Goal: Complete application form

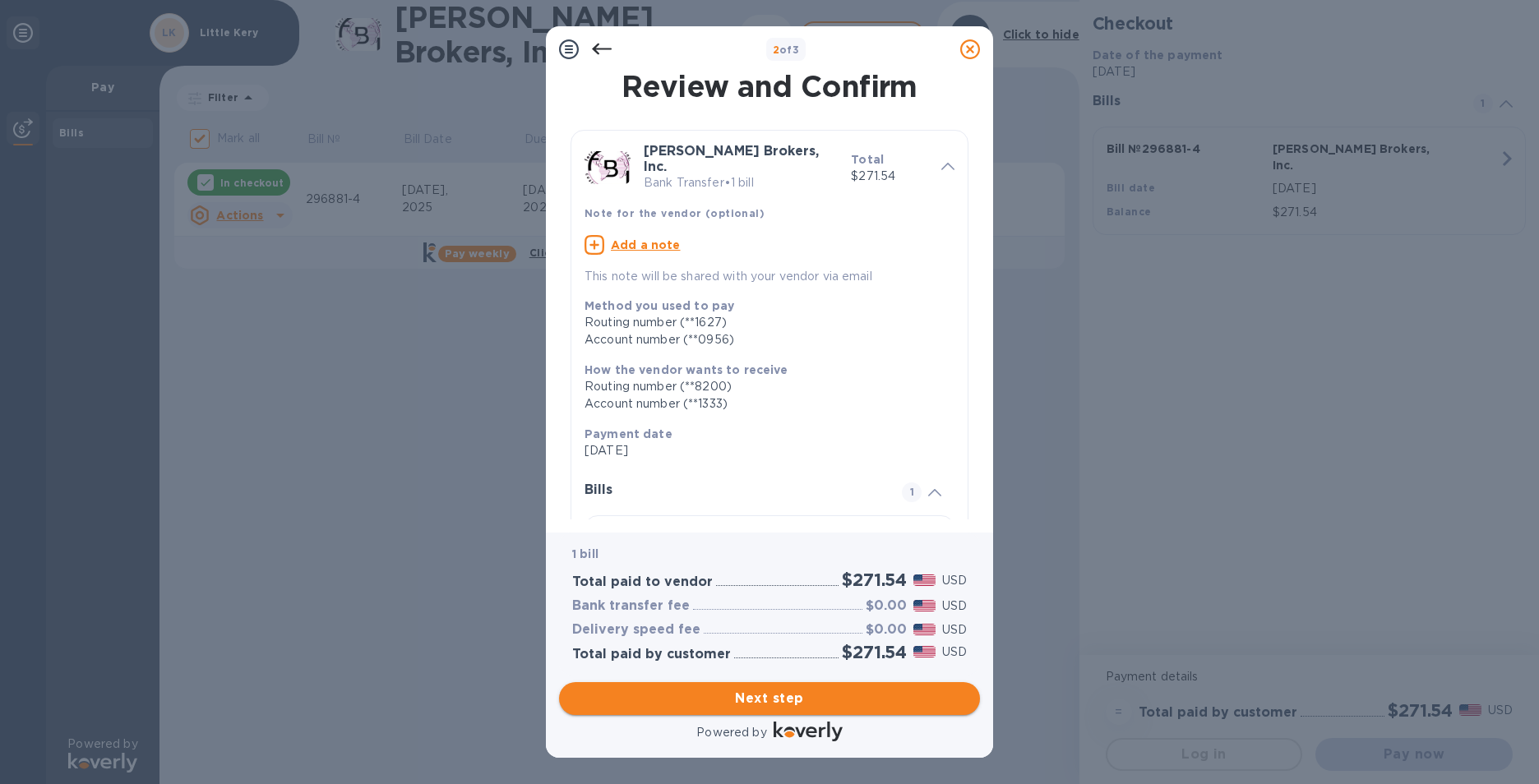
click at [837, 689] on span "Next step" at bounding box center [770, 699] width 395 height 20
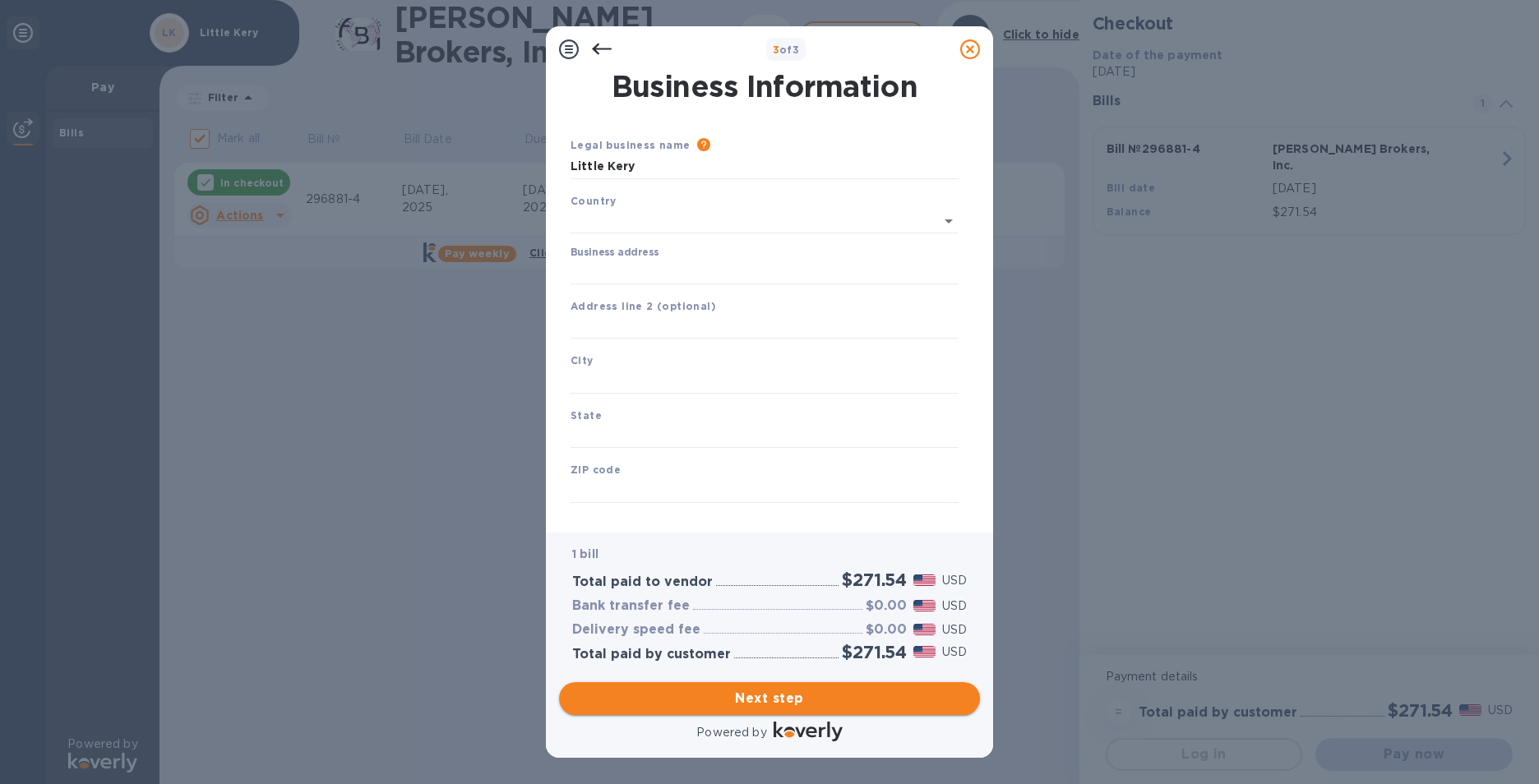
type input "[GEOGRAPHIC_DATA]"
click at [674, 261] on input "Business address" at bounding box center [765, 268] width 388 height 24
type input "[STREET_ADDRESS]"
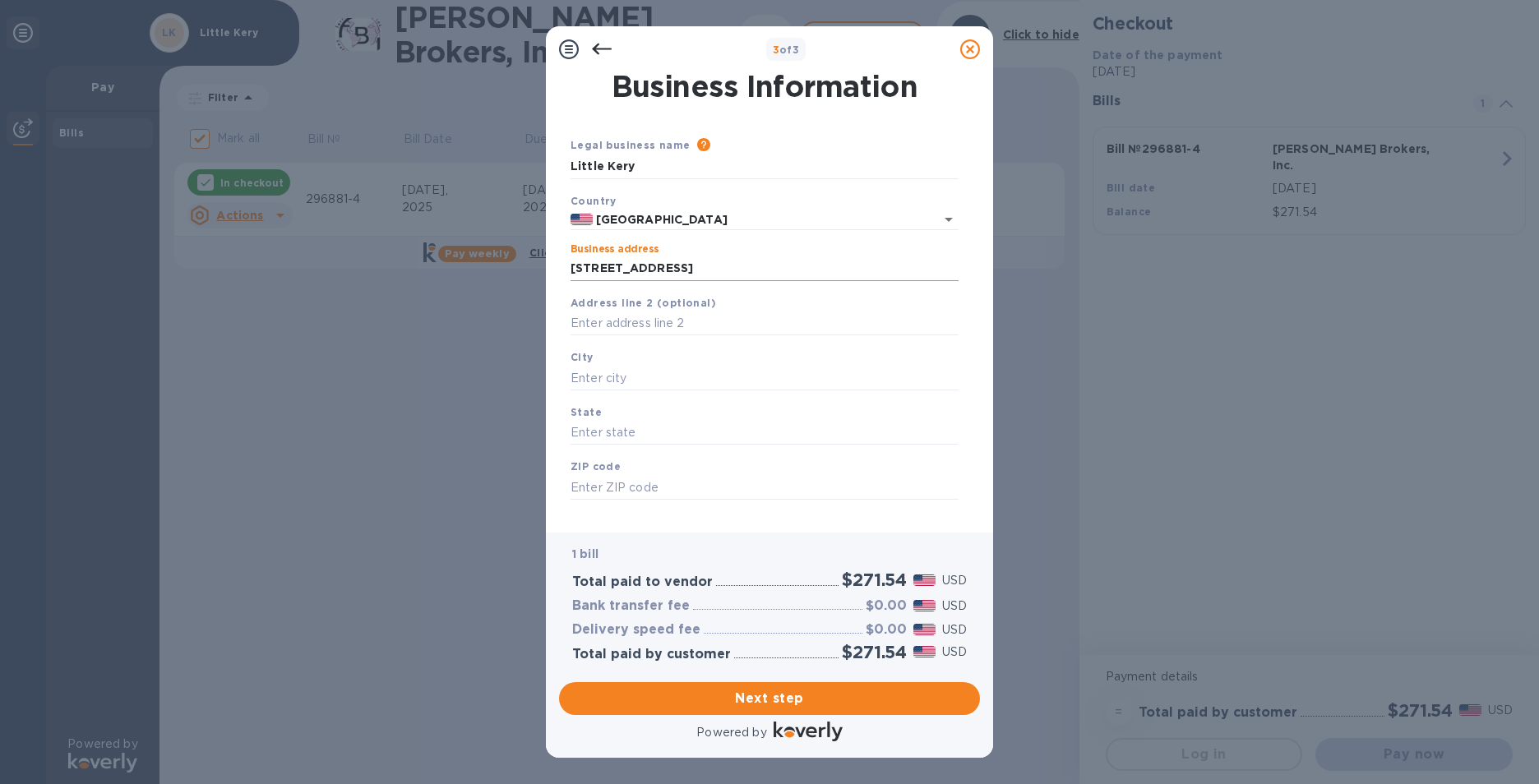
type input "[GEOGRAPHIC_DATA]"
type input "[US_STATE]"
type input "90015"
click at [706, 380] on input "[GEOGRAPHIC_DATA]" at bounding box center [765, 378] width 388 height 24
type input "L"
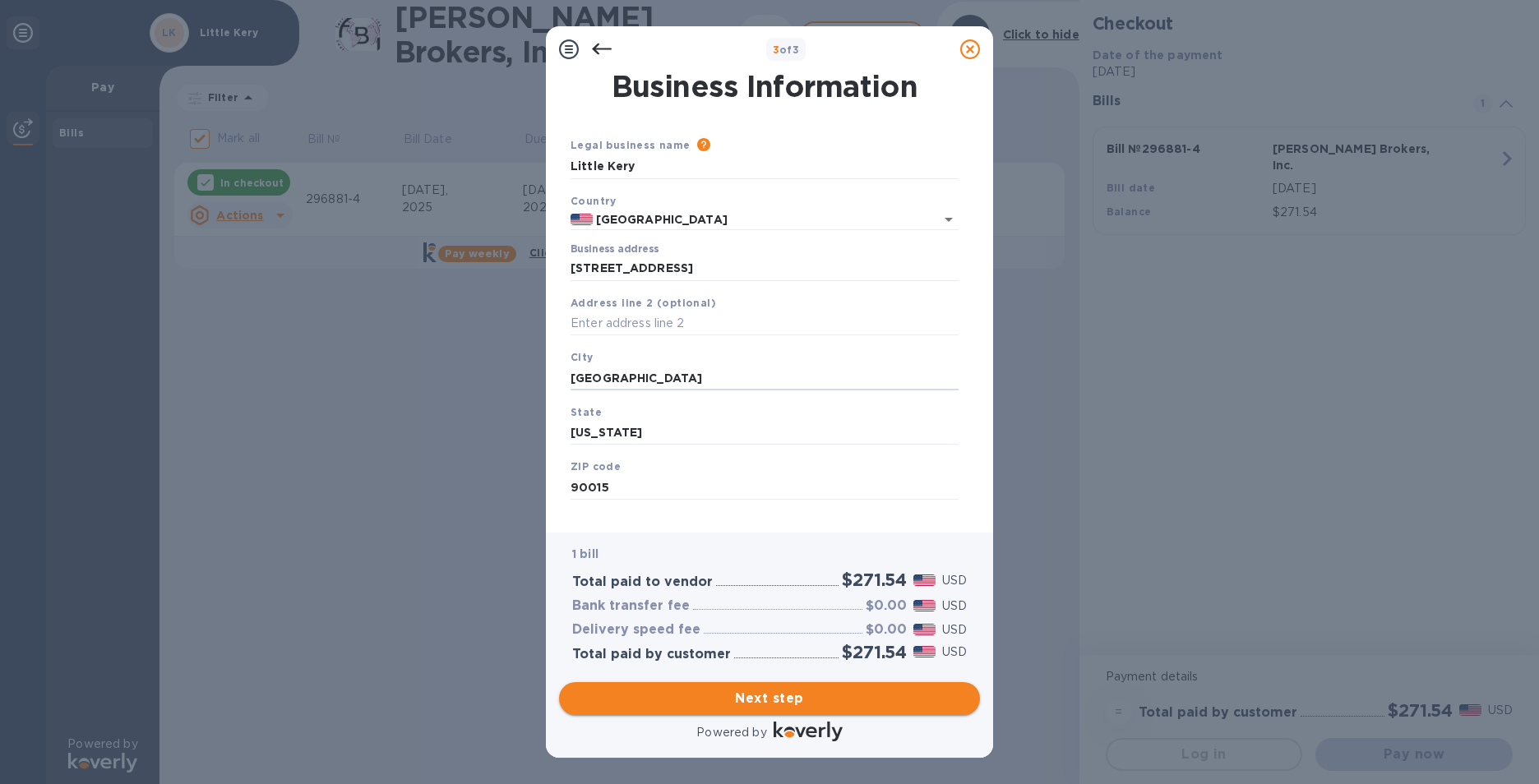
type input "[GEOGRAPHIC_DATA]"
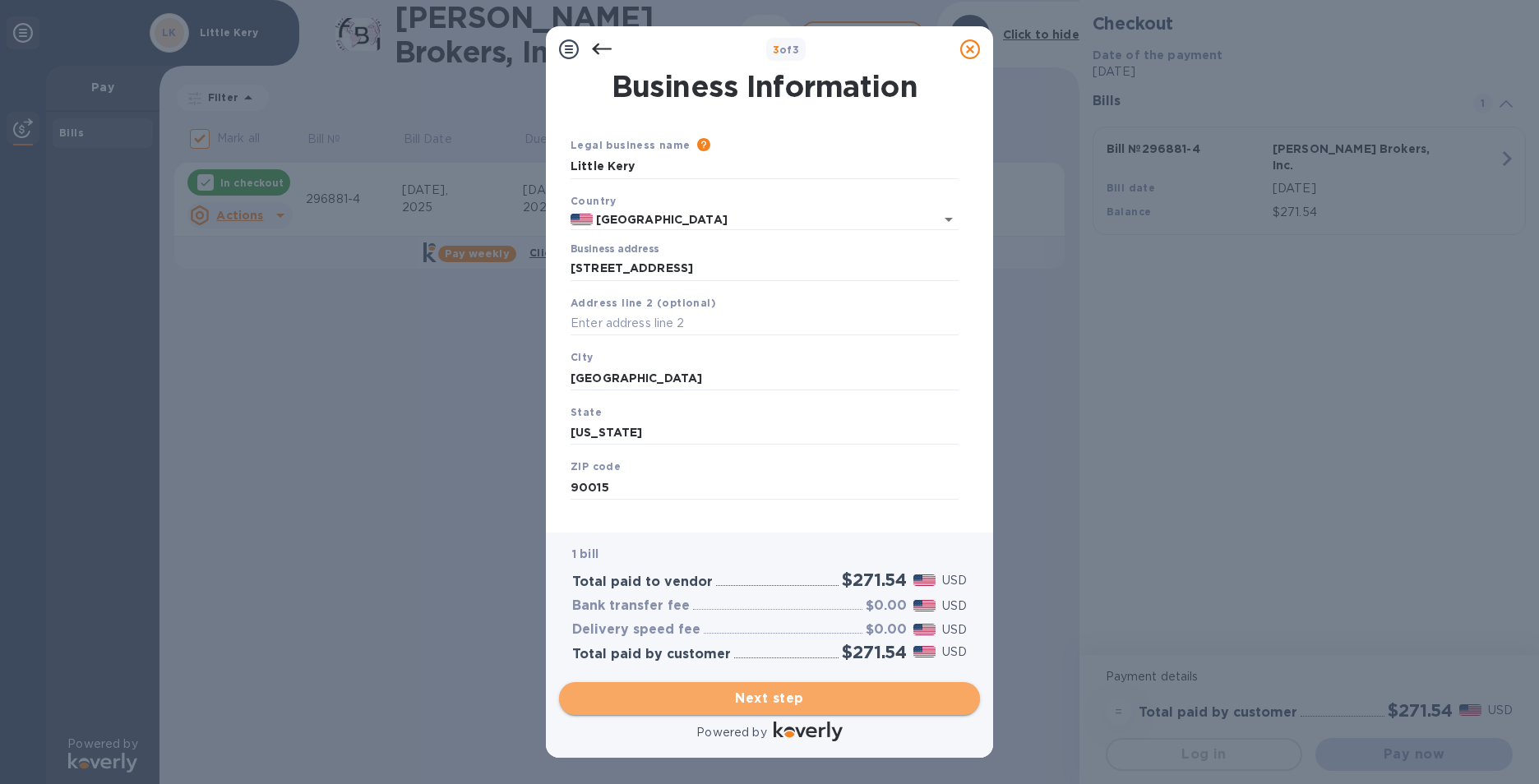
click at [781, 701] on span "Next step" at bounding box center [770, 699] width 395 height 20
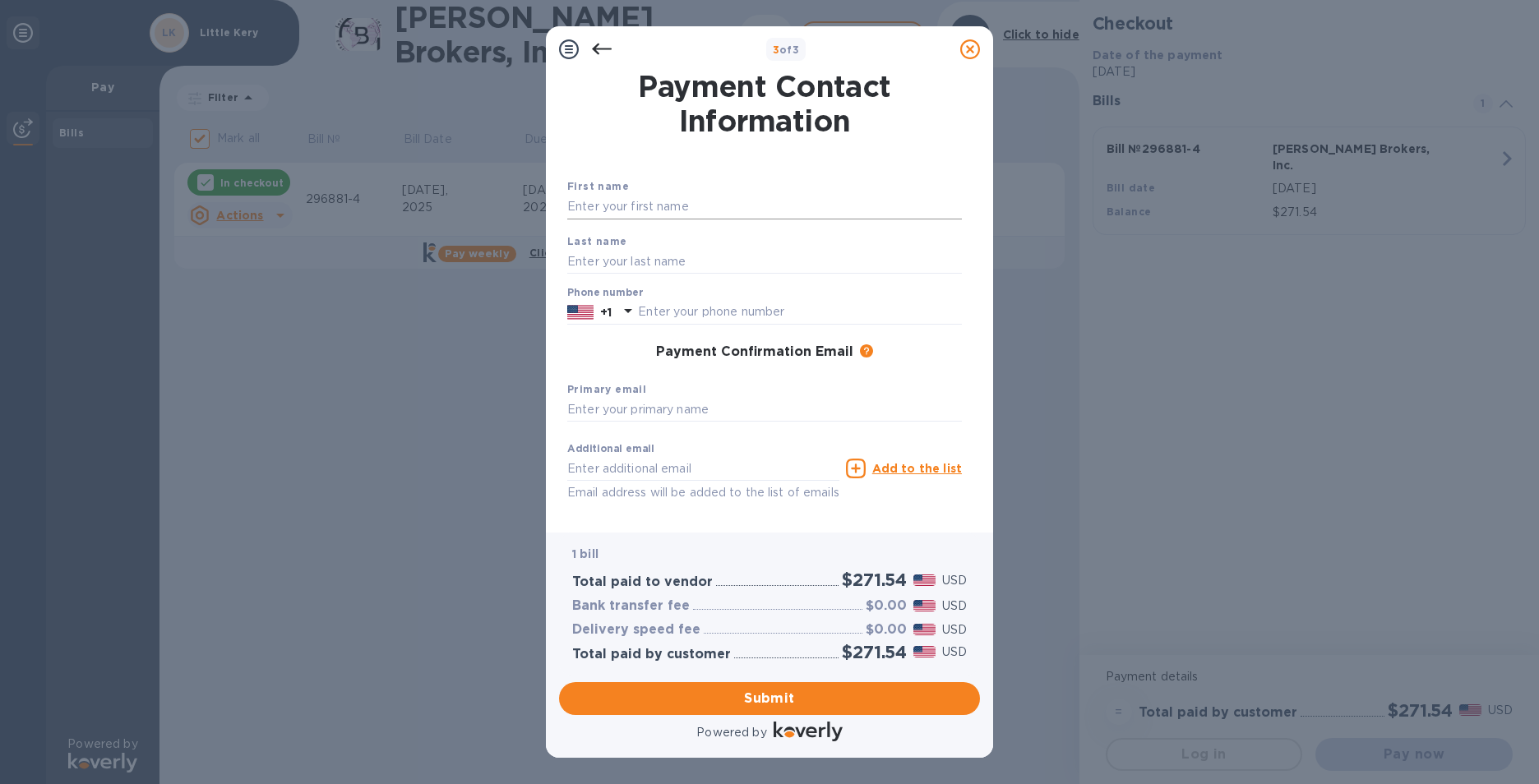
click at [765, 201] on input "text" at bounding box center [765, 206] width 395 height 24
type input "[PERSON_NAME]"
type input "5626444163"
type input "[EMAIL_ADDRESS][DOMAIN_NAME]"
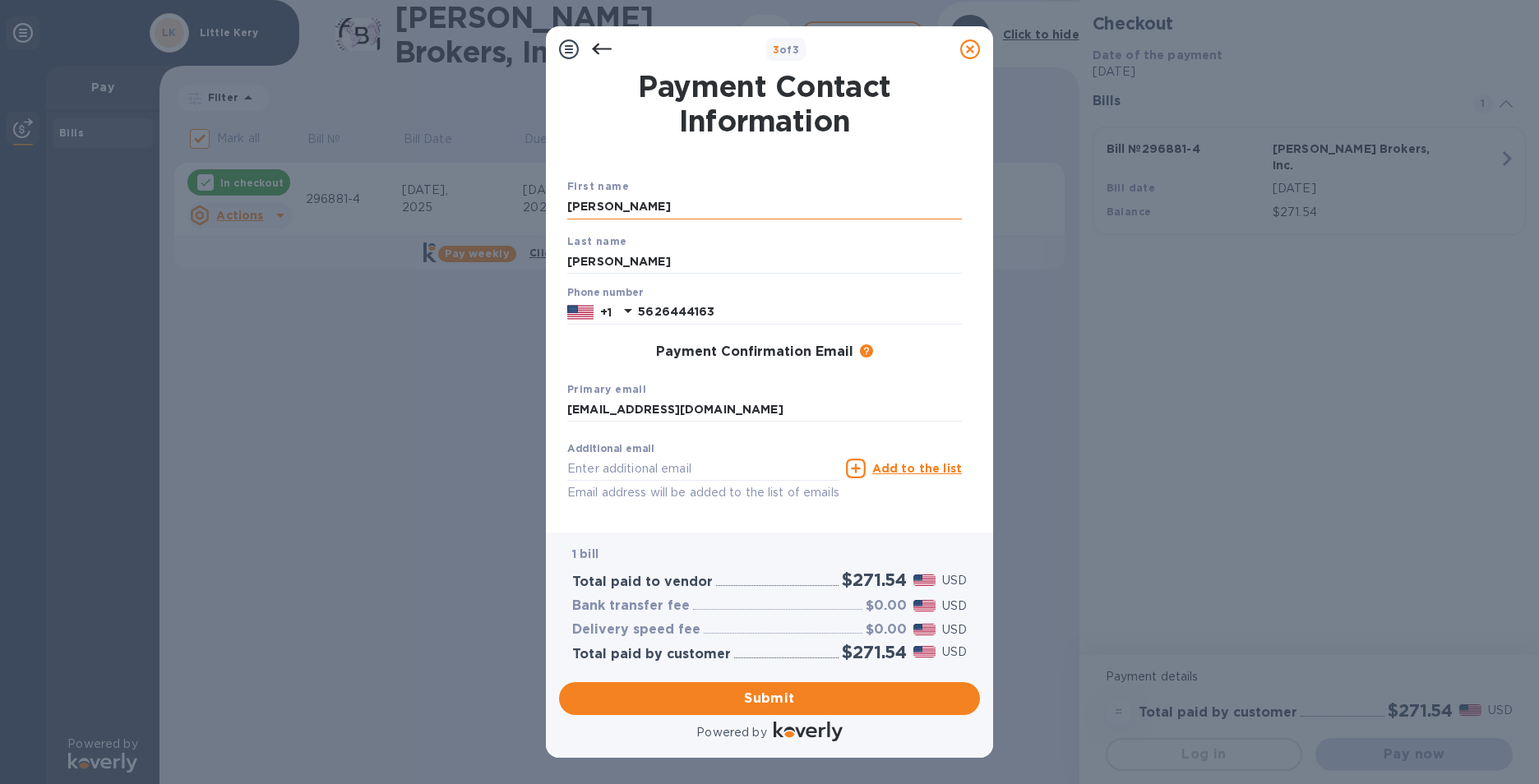
type input "[EMAIL_ADDRESS][DOMAIN_NAME]"
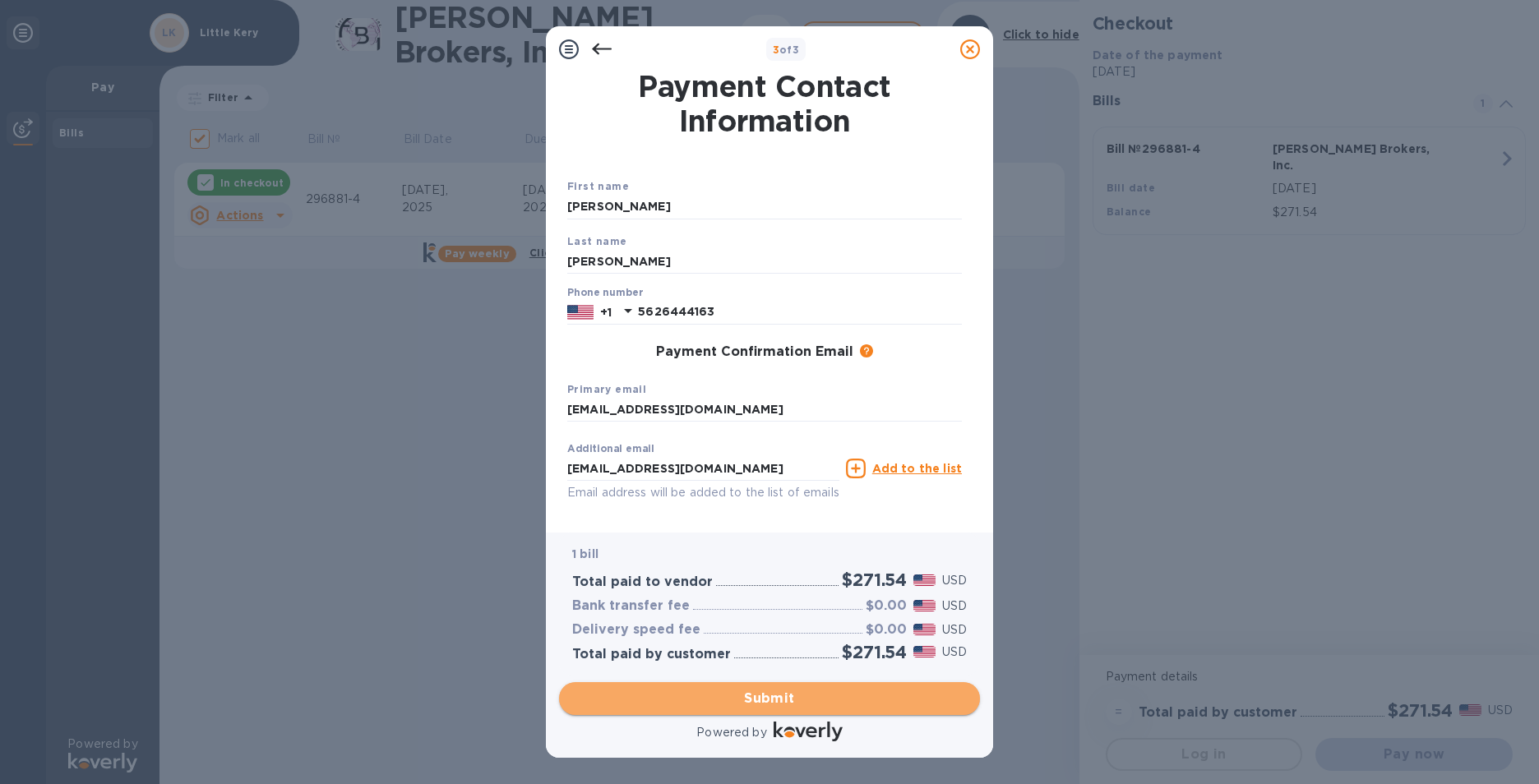
click at [776, 699] on span "Submit" at bounding box center [770, 699] width 395 height 20
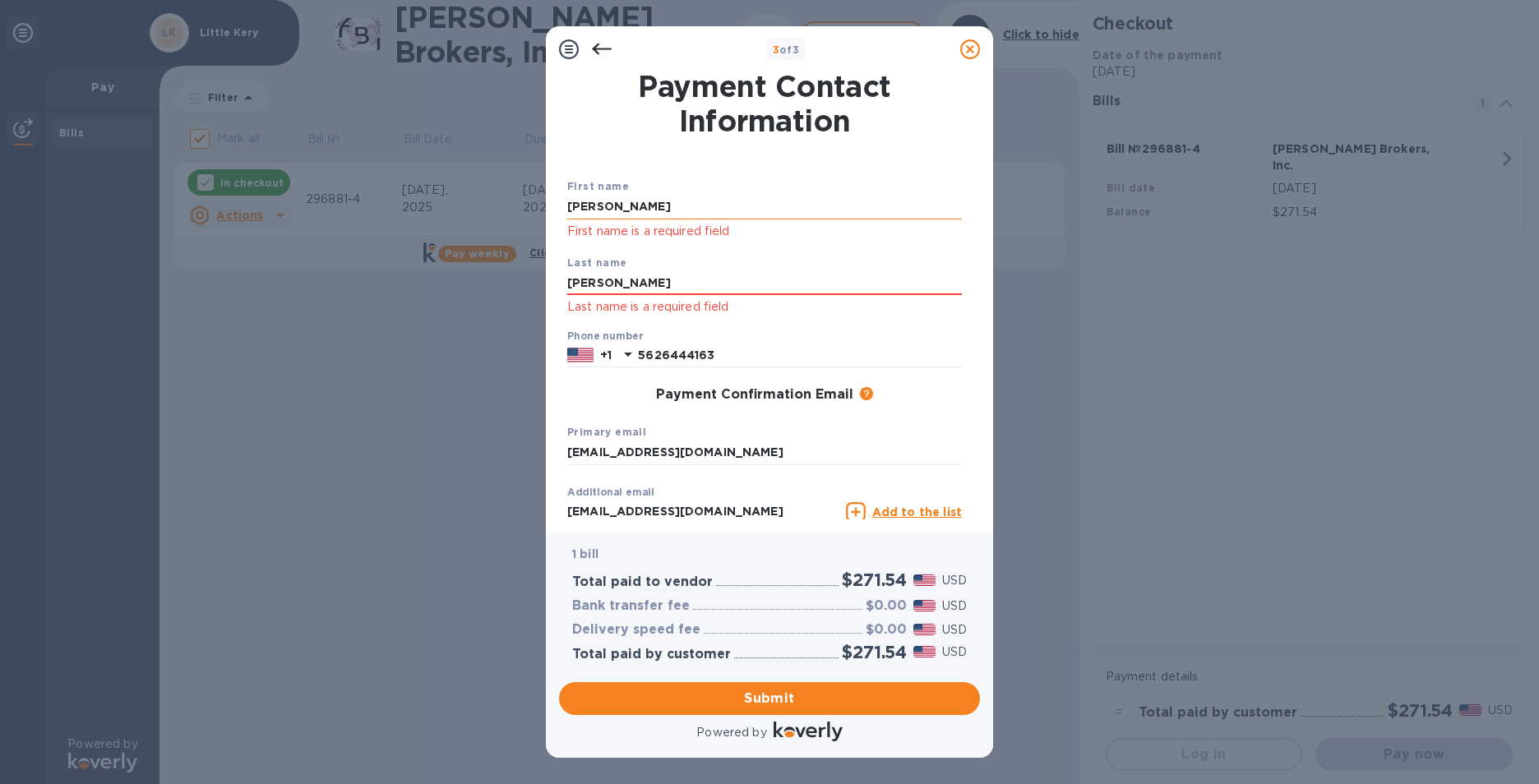
click at [624, 208] on input "[PERSON_NAME]" at bounding box center [765, 206] width 395 height 24
type input "E"
type input "[PERSON_NAME]"
click at [591, 288] on input "[PERSON_NAME]" at bounding box center [765, 283] width 395 height 24
click at [632, 286] on input "[PERSON_NAME]" at bounding box center [765, 283] width 395 height 24
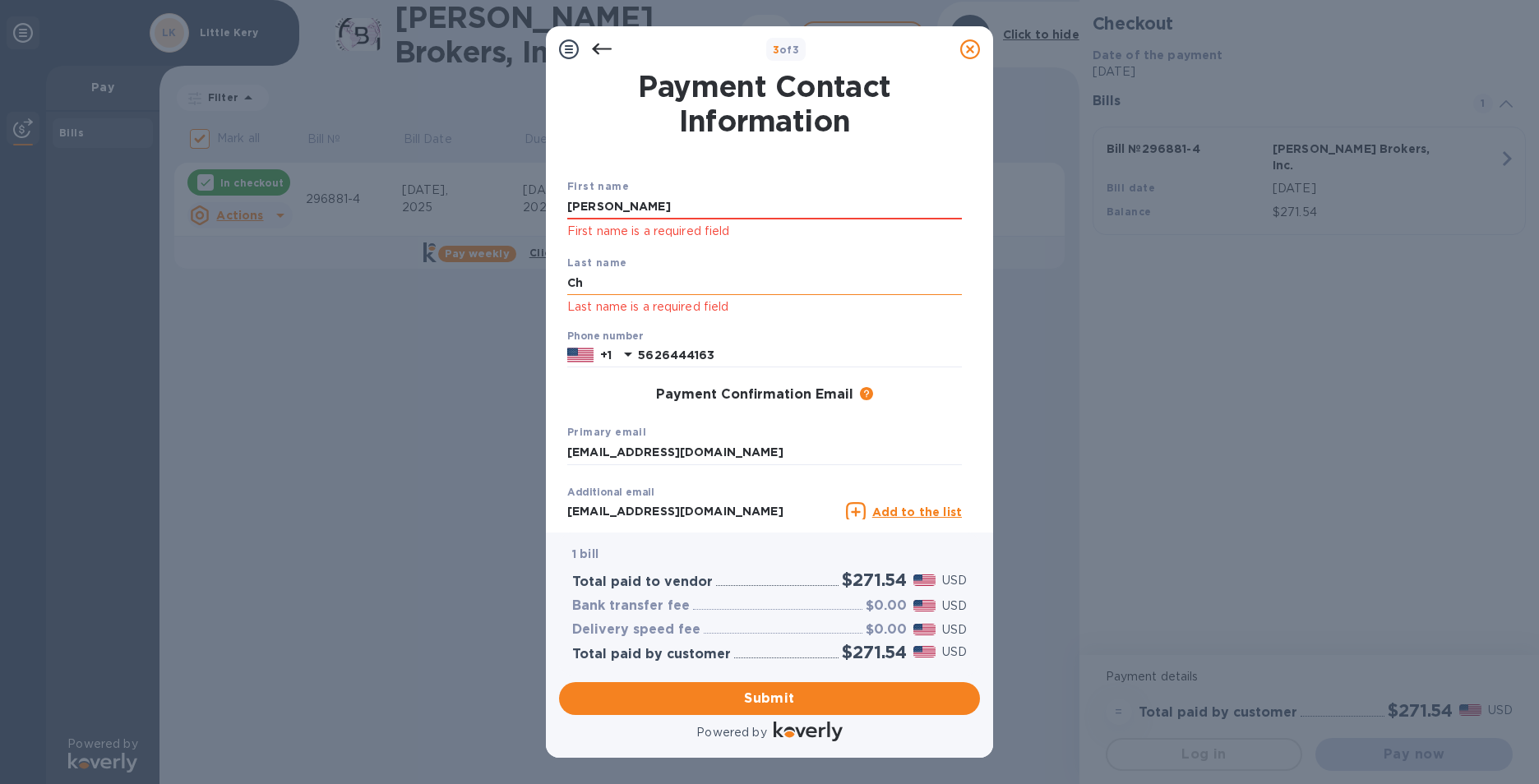
type input "C"
type input "[PERSON_NAME]"
click at [788, 700] on span "Submit" at bounding box center [770, 699] width 395 height 20
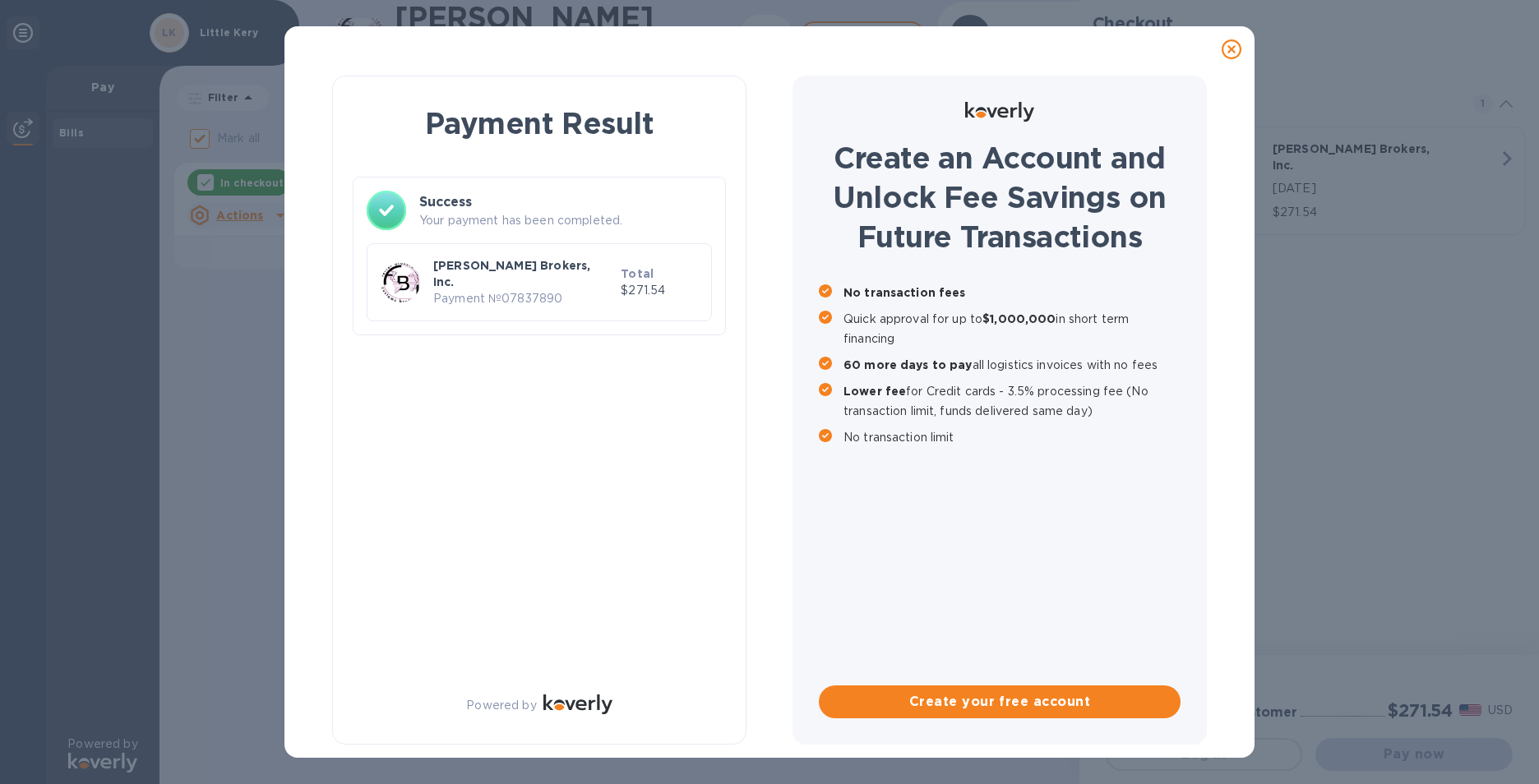
checkbox input "false"
